Goal: Find specific page/section: Find specific page/section

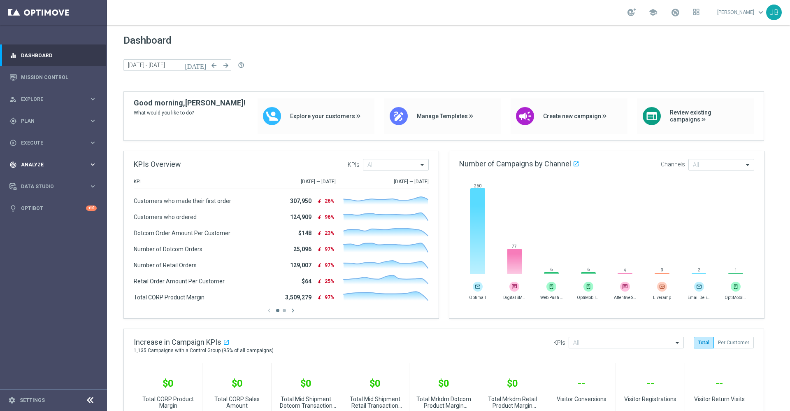
click at [57, 160] on div "track_changes Analyze keyboard_arrow_right" at bounding box center [53, 164] width 106 height 22
click at [40, 241] on span "BI Studio" at bounding box center [51, 243] width 59 height 5
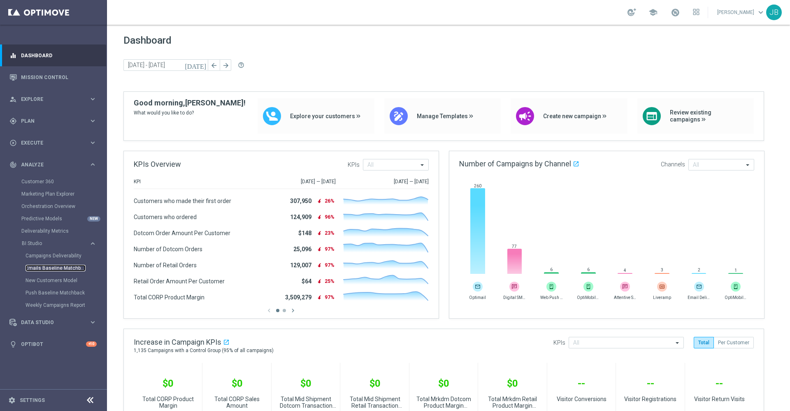
click at [51, 266] on link "Emails Baseline Matchback" at bounding box center [56, 268] width 60 height 7
